Goal: Task Accomplishment & Management: Manage account settings

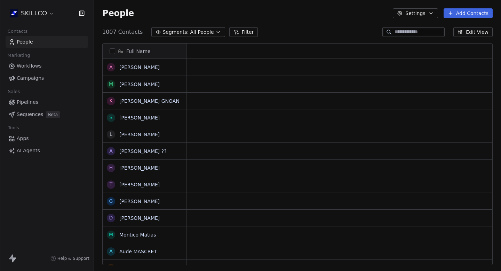
scroll to position [0, 0]
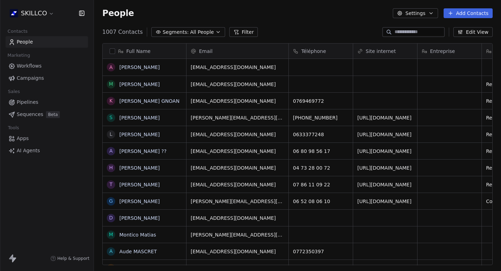
click at [45, 7] on div "SKILLCO" at bounding box center [47, 13] width 94 height 26
click at [44, 14] on html "SKILLCO Contacts People Marketing Workflows Campaigns Sales Pipelines Sequences…" at bounding box center [250, 135] width 501 height 271
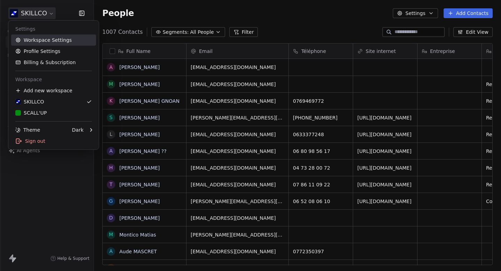
click at [44, 38] on link "Workspace Settings" at bounding box center [53, 39] width 85 height 11
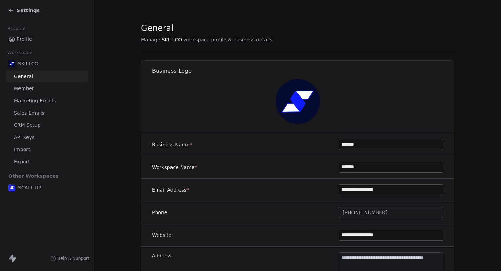
click at [44, 100] on span "Marketing Emails" at bounding box center [35, 100] width 42 height 7
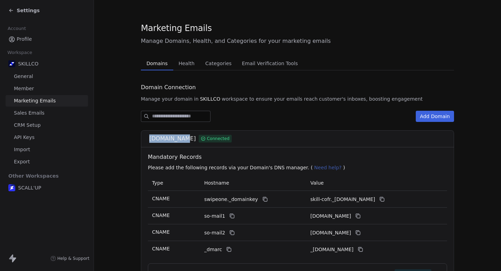
drag, startPoint x: 146, startPoint y: 140, endPoint x: 173, endPoint y: 140, distance: 26.5
click at [173, 140] on div "skill-co.fr Connected" at bounding box center [297, 138] width 313 height 17
copy span "[DOMAIN_NAME]"
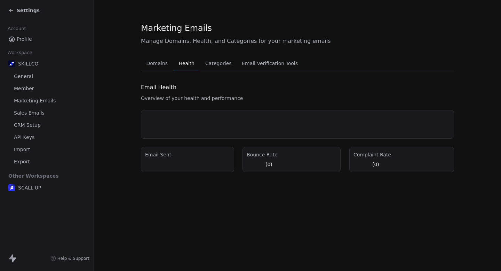
click at [190, 59] on span "Health" at bounding box center [186, 63] width 21 height 10
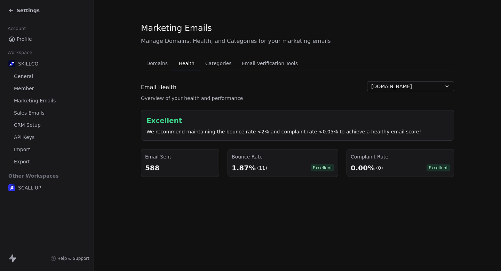
click at [162, 55] on div "Marketing Emails Manage Domains, Health, and Categories for your marketing emai…" at bounding box center [297, 99] width 313 height 154
click at [159, 62] on span "Domains" at bounding box center [157, 63] width 27 height 10
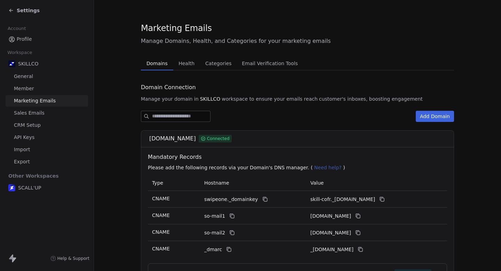
click at [13, 13] on icon at bounding box center [11, 11] width 6 height 6
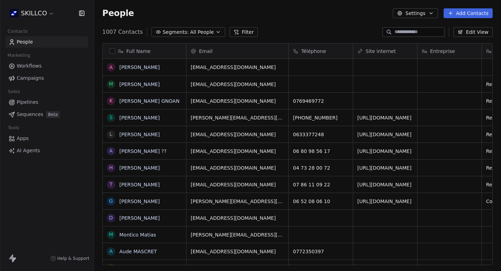
scroll to position [238, 407]
